Goal: Navigation & Orientation: Go to known website

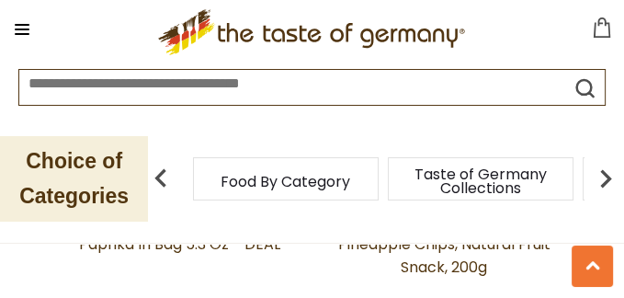
scroll to position [980, 0]
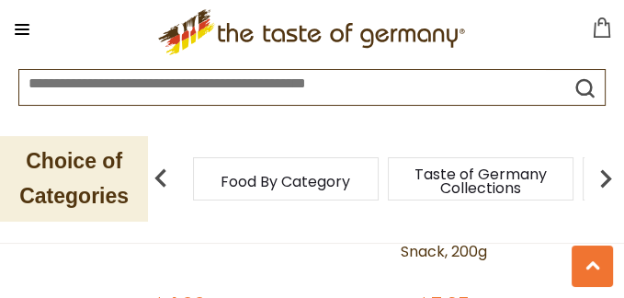
click at [608, 173] on img at bounding box center [606, 178] width 37 height 37
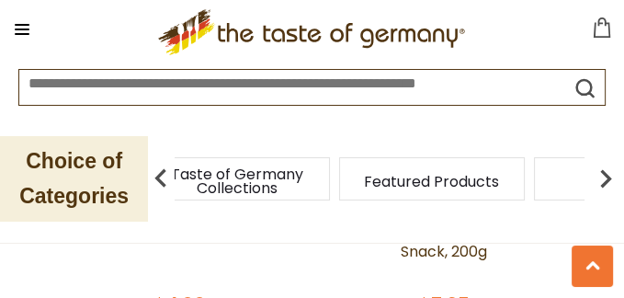
click at [607, 178] on img at bounding box center [606, 178] width 37 height 37
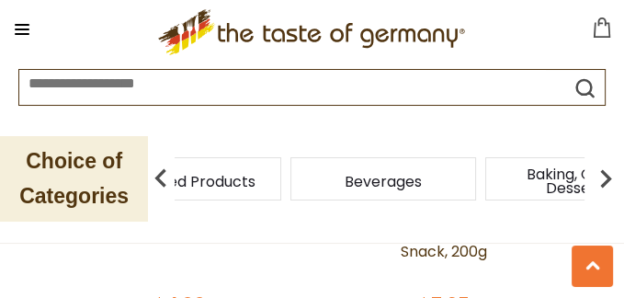
click at [606, 177] on img at bounding box center [606, 178] width 37 height 37
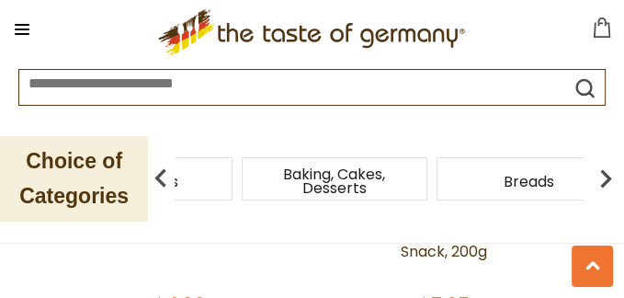
click at [606, 177] on img at bounding box center [606, 178] width 37 height 37
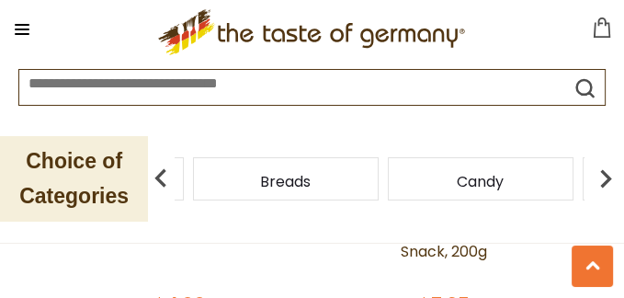
click at [606, 177] on img at bounding box center [606, 178] width 37 height 37
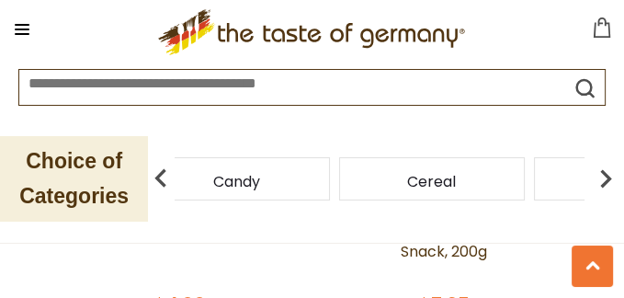
click at [606, 177] on img at bounding box center [606, 178] width 37 height 37
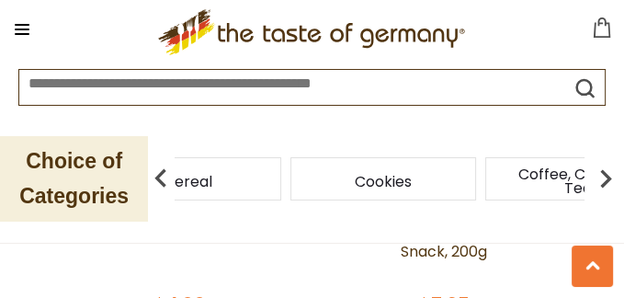
click at [606, 177] on img at bounding box center [606, 178] width 37 height 37
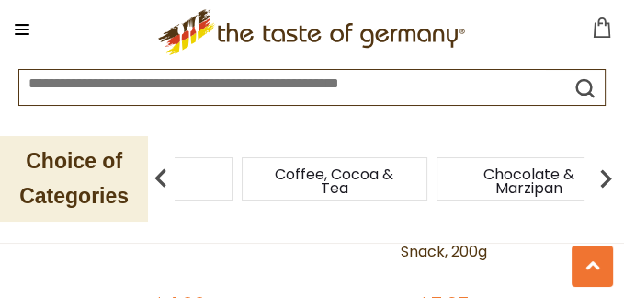
click at [606, 177] on img at bounding box center [606, 178] width 37 height 37
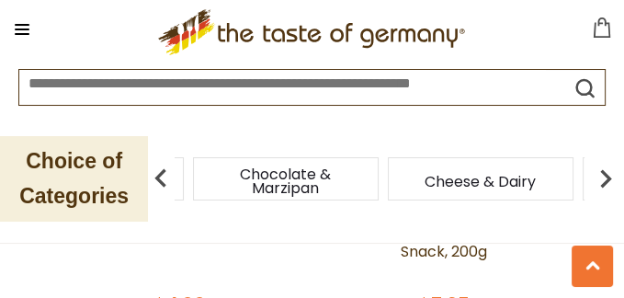
click at [606, 177] on img at bounding box center [606, 178] width 37 height 37
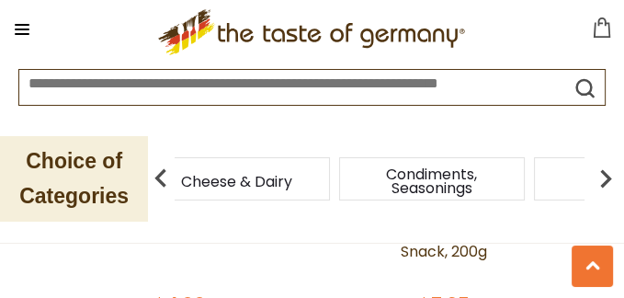
click at [606, 177] on img at bounding box center [606, 178] width 37 height 37
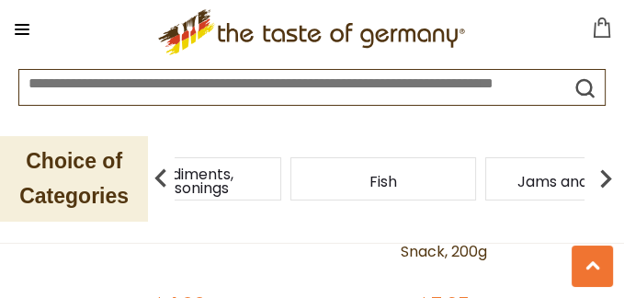
click at [606, 177] on img at bounding box center [606, 178] width 37 height 37
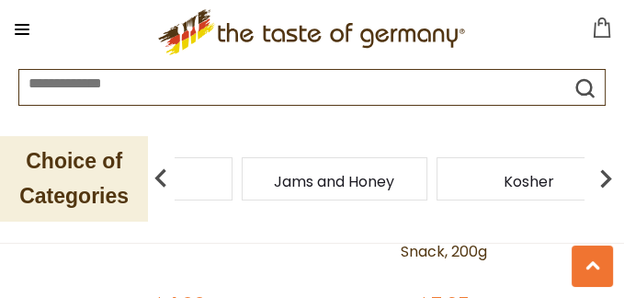
click at [602, 178] on img at bounding box center [606, 178] width 37 height 37
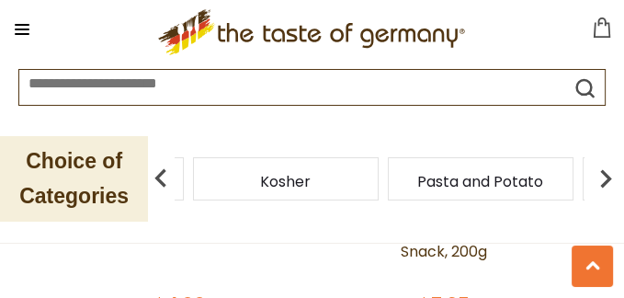
click at [602, 178] on img at bounding box center [606, 178] width 37 height 37
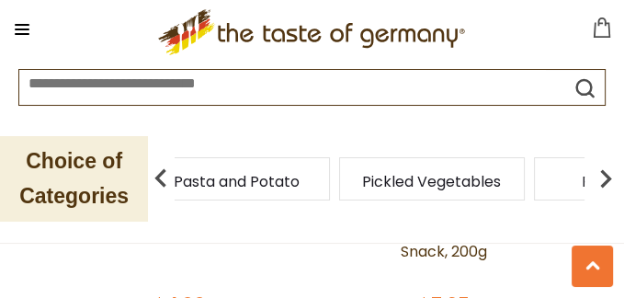
click at [602, 178] on img at bounding box center [606, 178] width 37 height 37
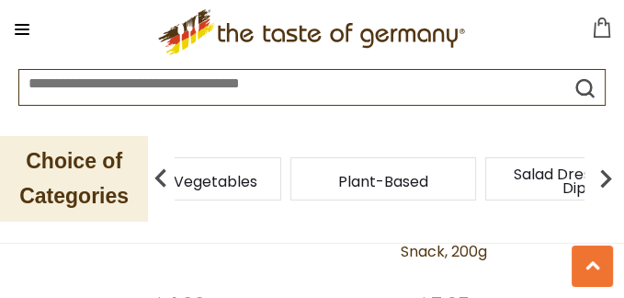
click at [602, 177] on img at bounding box center [606, 178] width 37 height 37
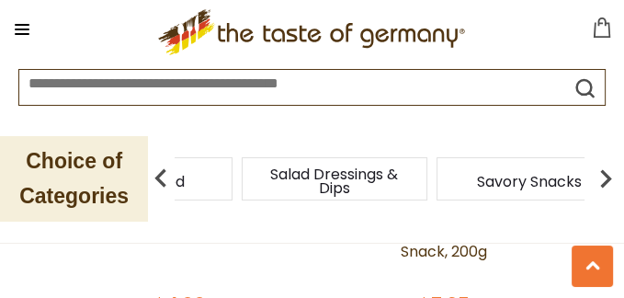
click at [602, 177] on img at bounding box center [606, 178] width 37 height 37
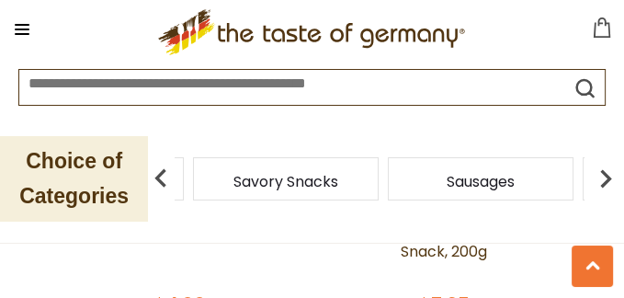
click at [602, 177] on img at bounding box center [606, 178] width 37 height 37
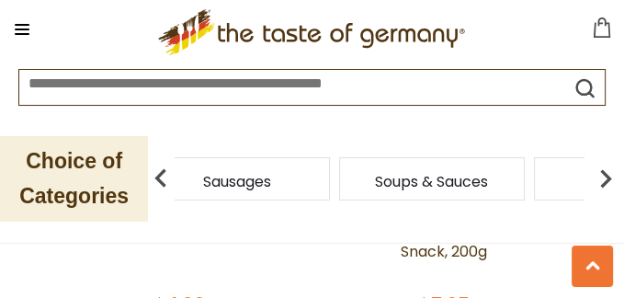
click at [602, 177] on img at bounding box center [606, 178] width 37 height 37
